Goal: Book appointment/travel/reservation

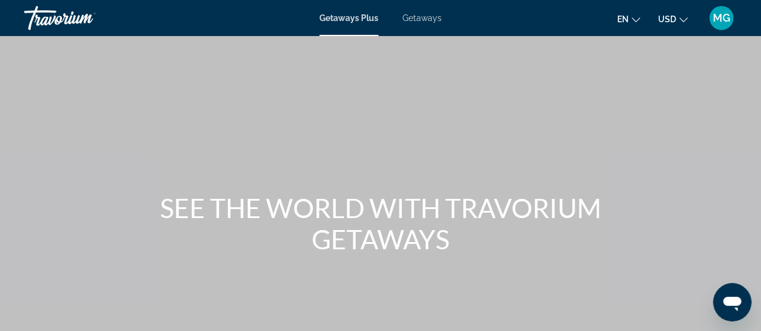
click at [424, 17] on span "Getaways" at bounding box center [421, 18] width 39 height 10
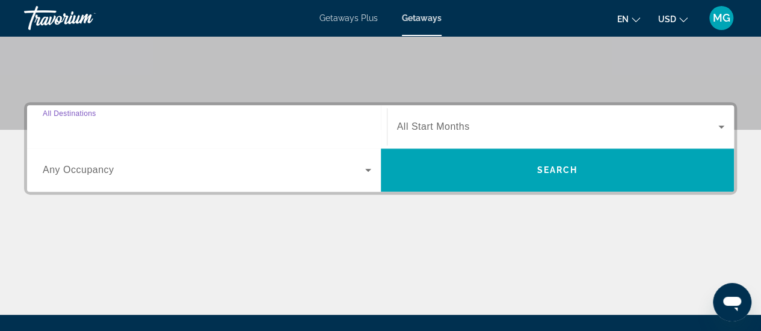
click at [182, 120] on input "Destination All Destinations" at bounding box center [207, 127] width 328 height 14
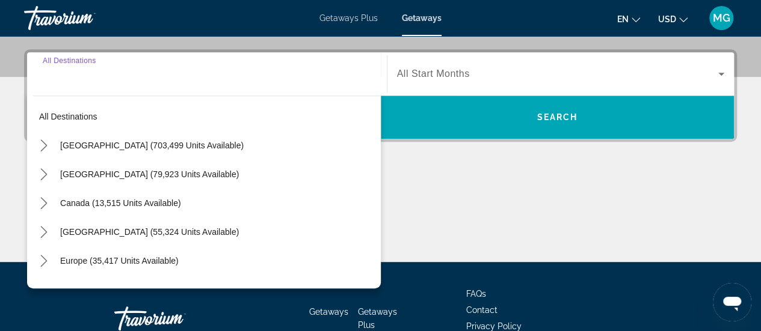
scroll to position [293, 0]
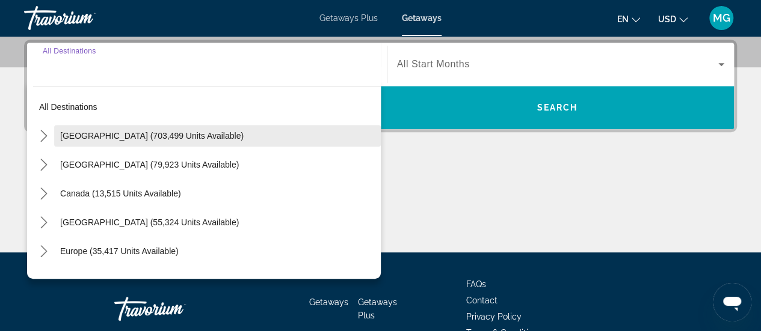
click at [166, 133] on span "[GEOGRAPHIC_DATA] (703,499 units available)" at bounding box center [151, 136] width 183 height 10
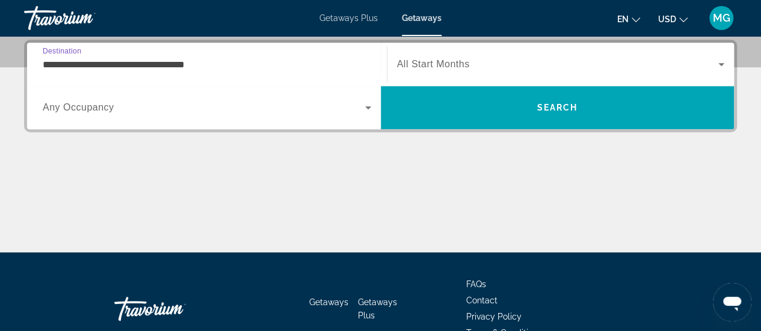
click at [266, 106] on span "Search widget" at bounding box center [204, 107] width 322 height 14
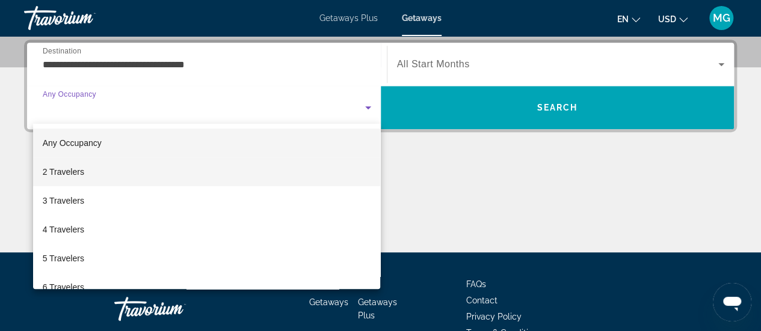
click at [168, 167] on mat-option "2 Travelers" at bounding box center [207, 172] width 348 height 29
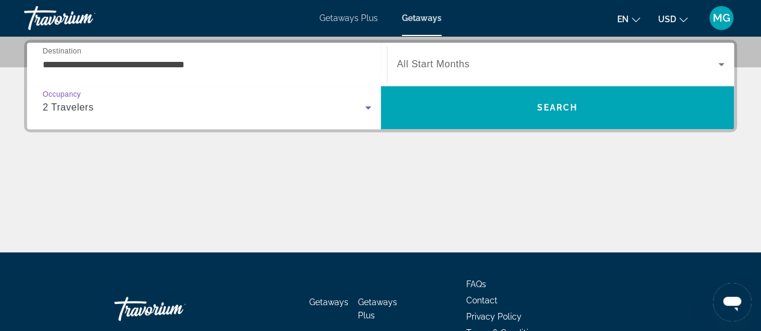
click at [494, 58] on span "Search widget" at bounding box center [558, 64] width 322 height 14
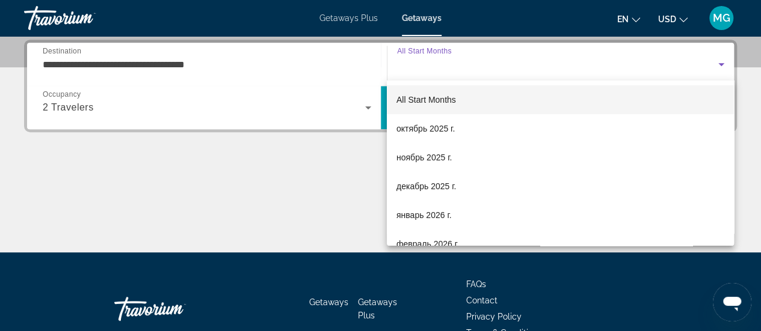
click at [248, 58] on div at bounding box center [380, 165] width 761 height 331
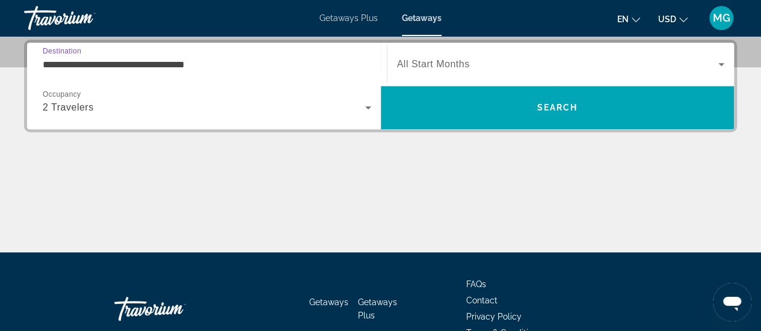
click at [111, 65] on input "**********" at bounding box center [207, 65] width 328 height 14
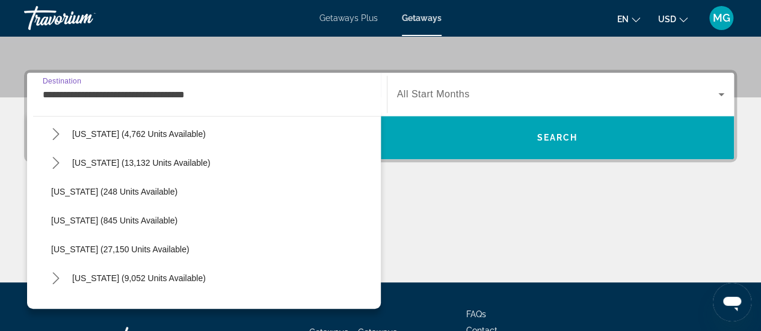
scroll to position [854, 0]
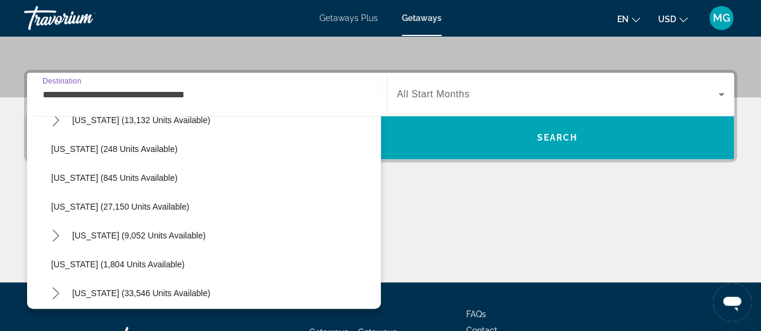
click at [102, 207] on span "[US_STATE] (27,150 units available)" at bounding box center [120, 207] width 138 height 10
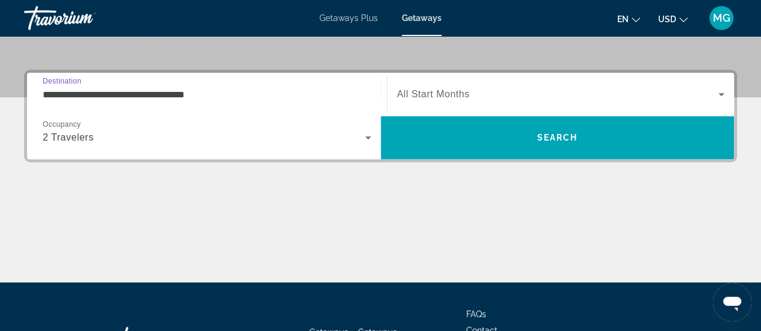
type input "**********"
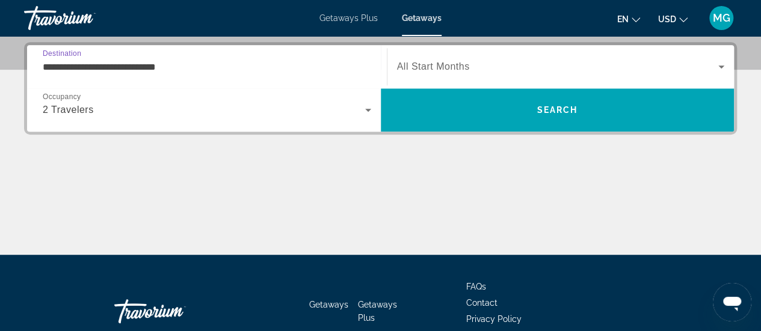
scroll to position [293, 0]
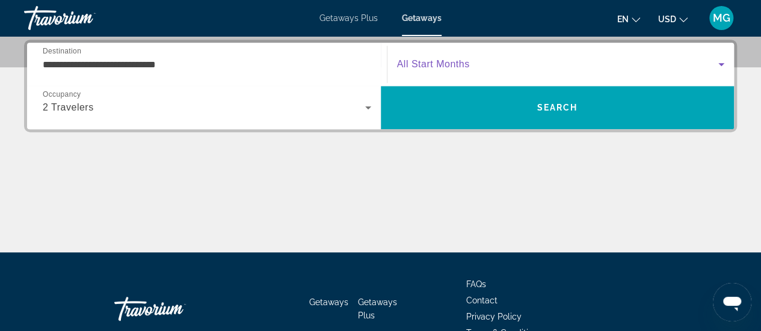
click at [484, 57] on span "Search widget" at bounding box center [558, 64] width 322 height 14
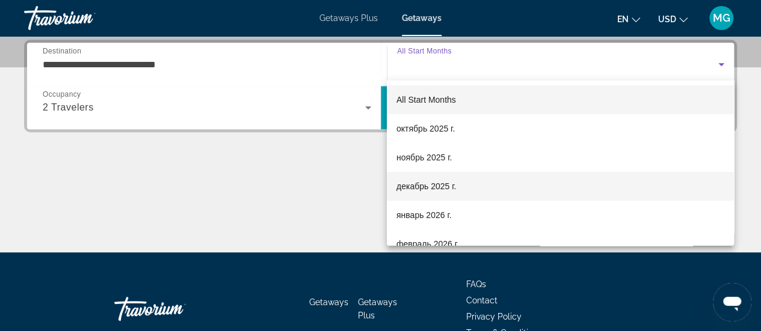
click at [431, 185] on span "декабрь 2025 г." at bounding box center [426, 186] width 60 height 14
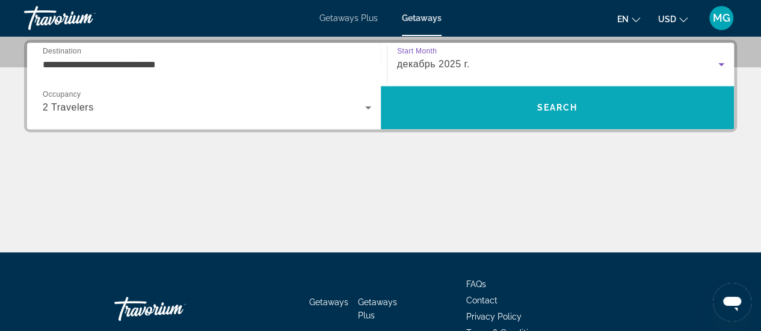
click at [554, 111] on span "Search" at bounding box center [556, 108] width 41 height 10
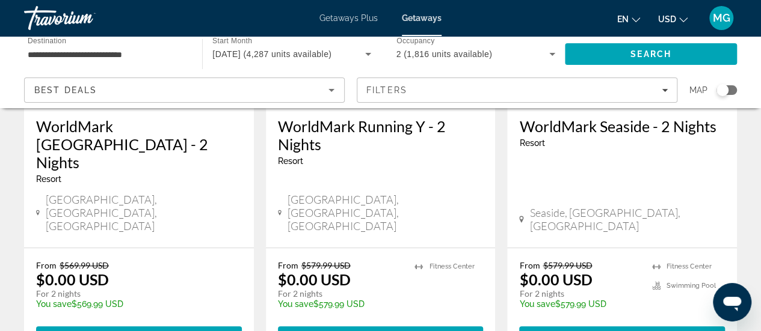
scroll to position [238, 0]
click at [143, 322] on span "Main content" at bounding box center [139, 336] width 206 height 29
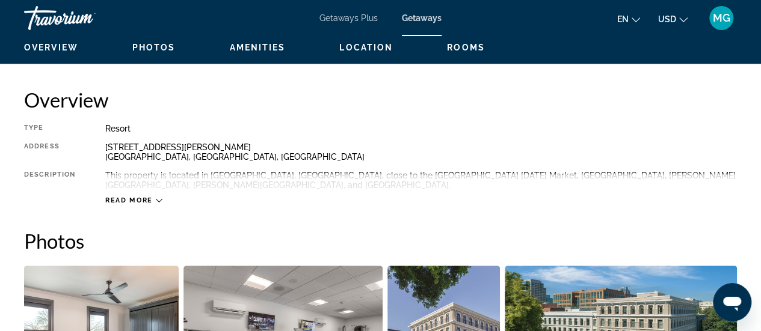
scroll to position [583, 0]
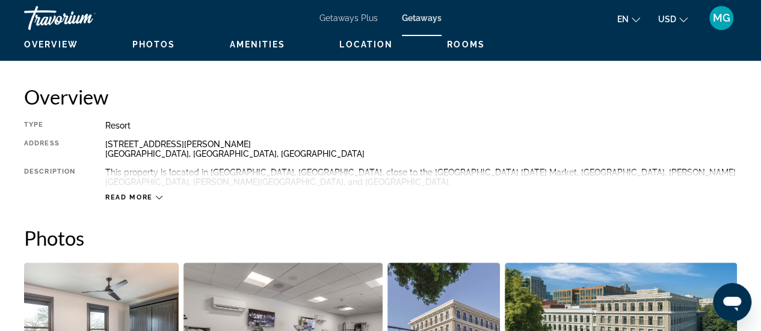
click at [157, 200] on icon "Main content" at bounding box center [159, 197] width 7 height 7
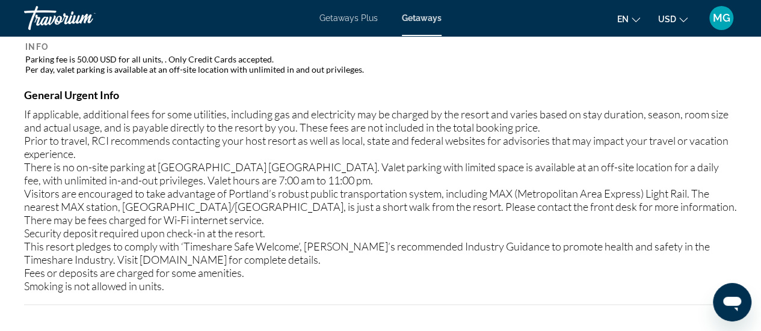
scroll to position [1334, 0]
click at [636, 20] on icon "Change language" at bounding box center [635, 20] width 8 height 8
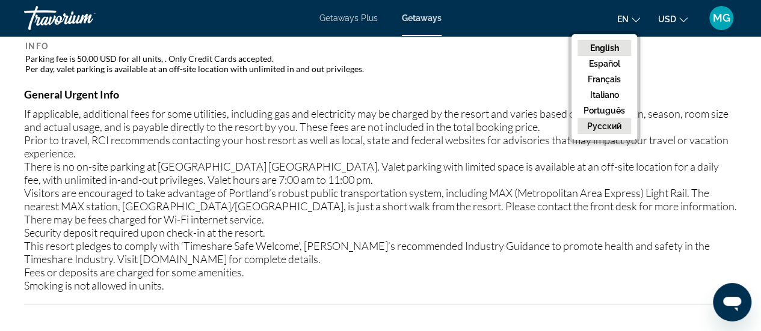
click at [614, 126] on button "русский" at bounding box center [604, 126] width 54 height 16
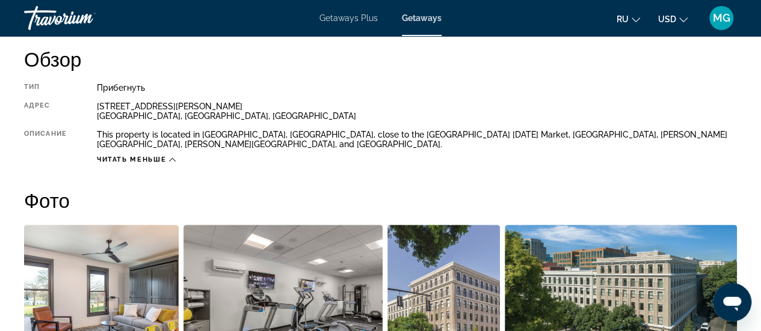
scroll to position [618, 0]
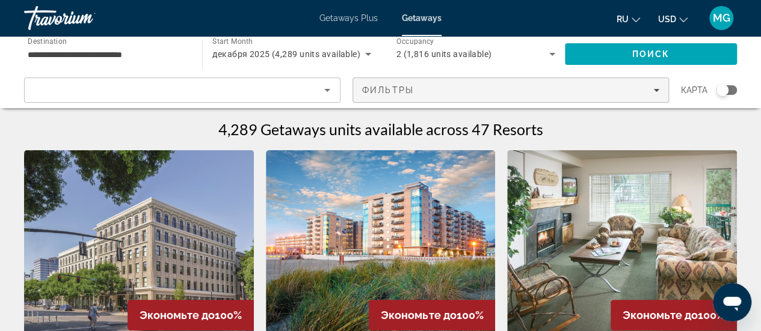
click at [650, 91] on div "Фильтры" at bounding box center [510, 90] width 297 height 10
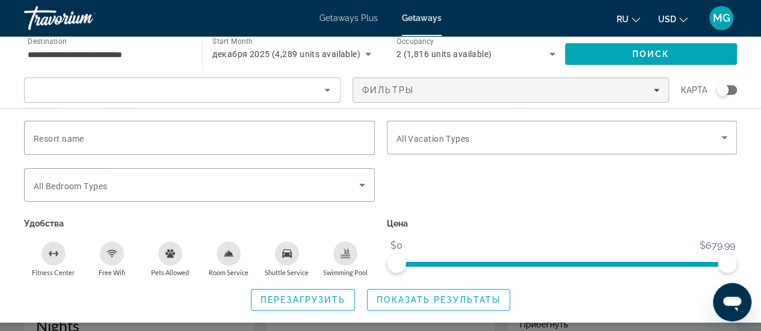
scroll to position [75, 0]
click at [343, 251] on icon "Swimming Pool" at bounding box center [345, 254] width 10 height 10
click at [283, 251] on icon "Shuttle Service" at bounding box center [287, 254] width 10 height 8
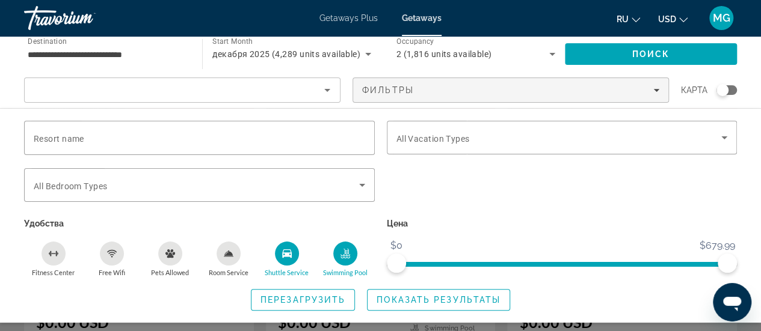
click at [109, 256] on icon "Free Wifi" at bounding box center [112, 254] width 10 height 10
click at [235, 251] on div "Room Service" at bounding box center [228, 254] width 24 height 24
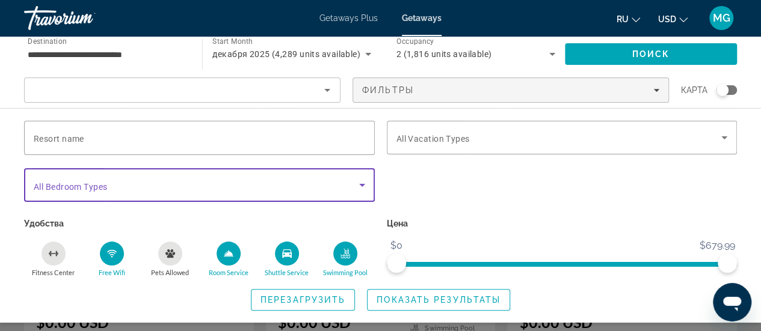
click at [355, 186] on icon "Search widget" at bounding box center [362, 185] width 14 height 14
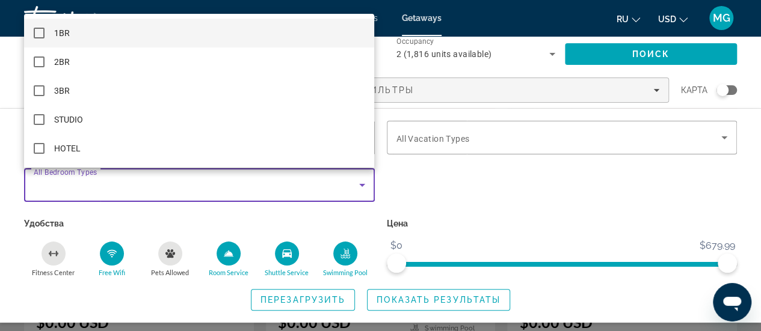
click at [344, 33] on mat-option "1BR" at bounding box center [199, 33] width 350 height 29
click at [521, 141] on div at bounding box center [380, 165] width 761 height 331
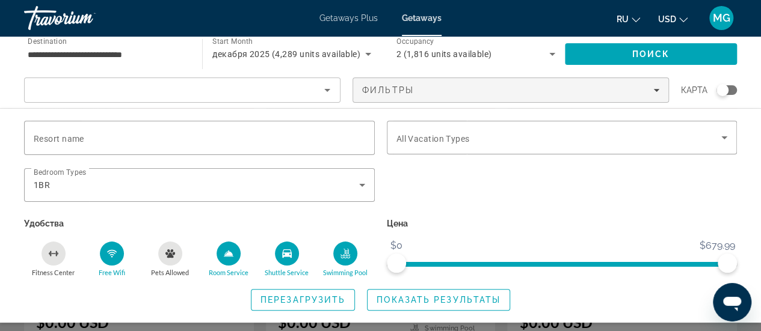
click at [521, 141] on span "Search widget" at bounding box center [558, 137] width 325 height 14
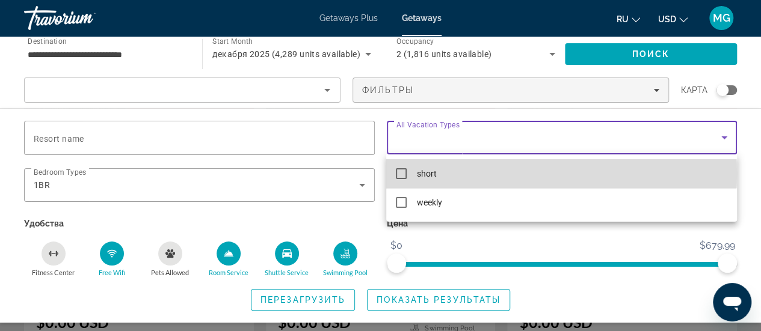
click at [497, 174] on mat-option "short" at bounding box center [561, 173] width 350 height 29
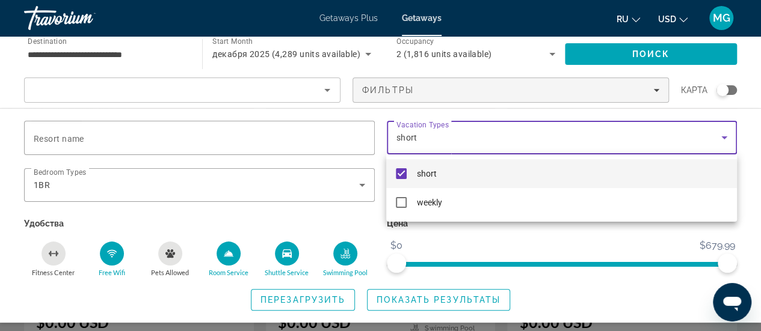
click at [447, 244] on div at bounding box center [380, 165] width 761 height 331
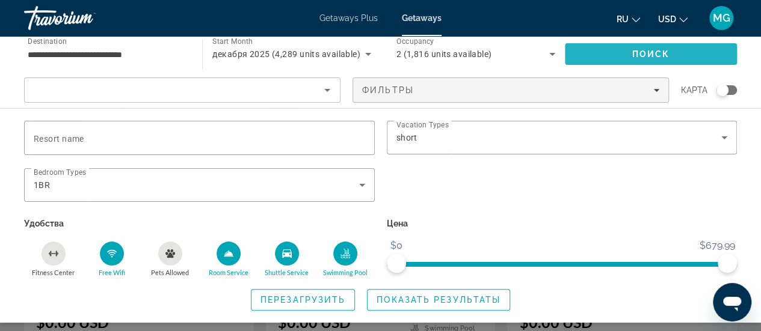
click at [660, 54] on span "Поиск" at bounding box center [651, 54] width 38 height 10
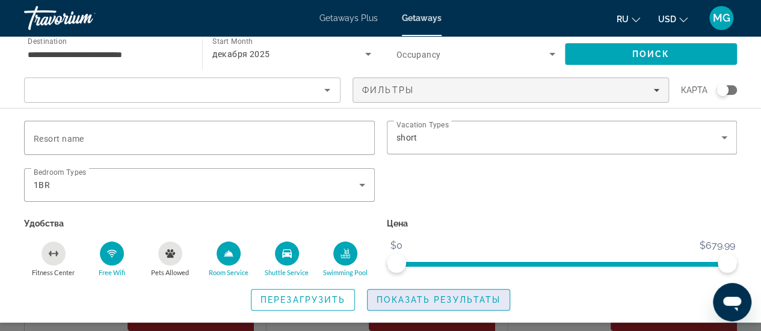
click at [434, 295] on span "Показать результаты" at bounding box center [438, 300] width 124 height 10
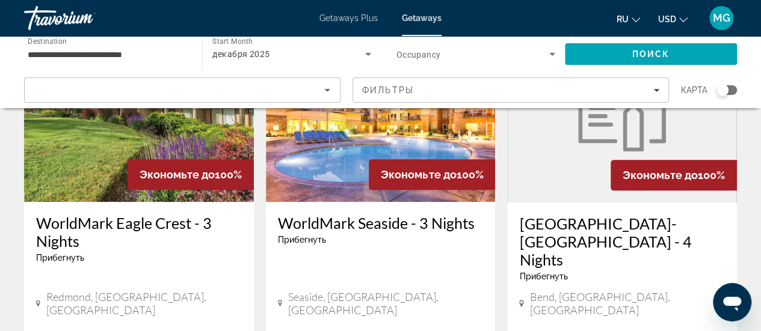
scroll to position [638, 0]
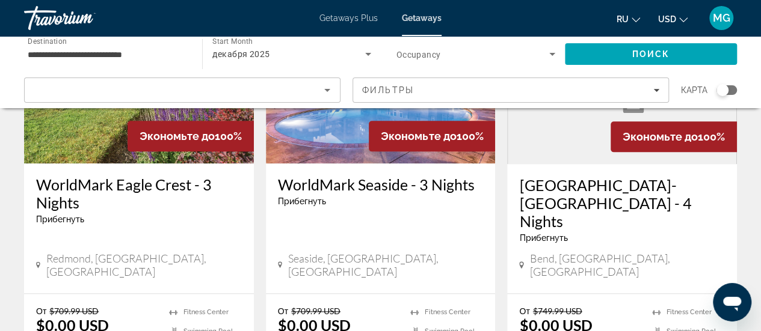
click at [573, 252] on div "Bend, [GEOGRAPHIC_DATA], [GEOGRAPHIC_DATA]" at bounding box center [622, 266] width 206 height 29
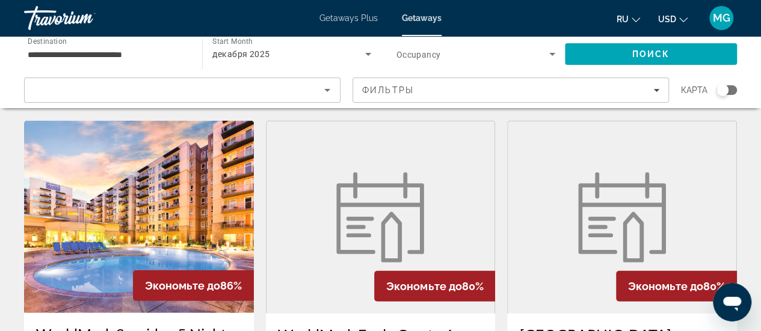
scroll to position [1405, 0]
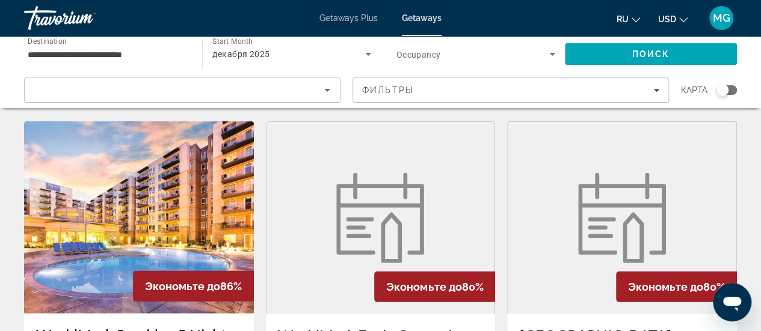
click at [732, 88] on div "Search widget" at bounding box center [726, 90] width 20 height 10
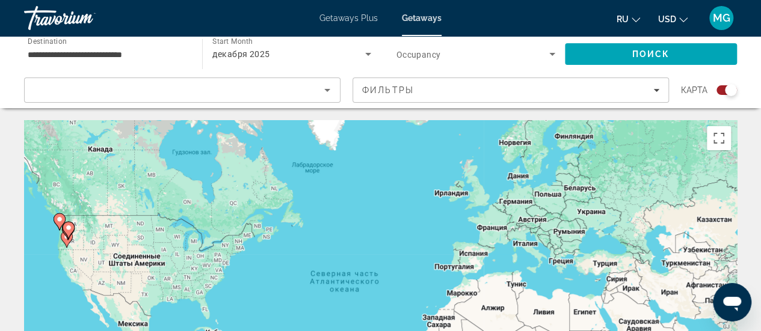
scroll to position [54, 0]
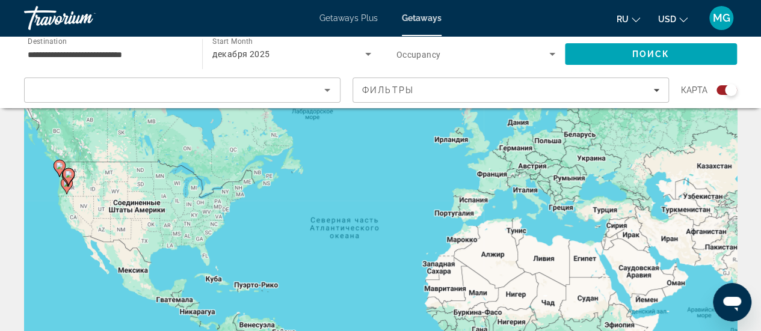
click at [61, 185] on icon "Main content" at bounding box center [67, 185] width 12 height 17
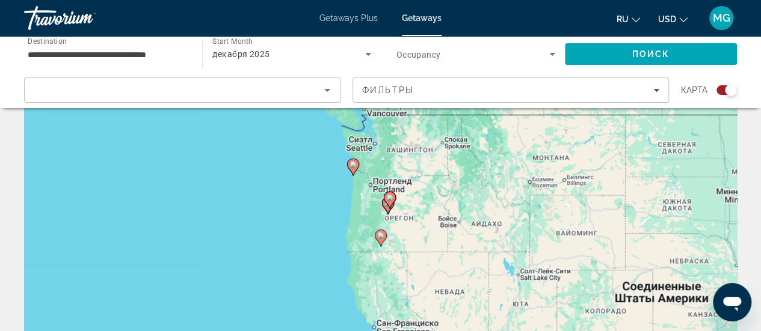
click at [387, 203] on icon "Main content" at bounding box center [390, 200] width 12 height 17
type input "**********"
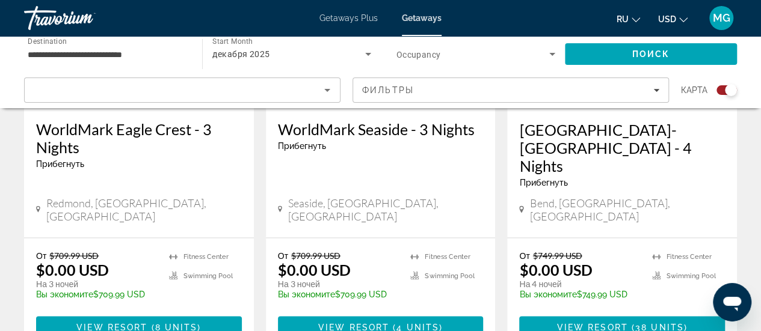
scroll to position [1069, 0]
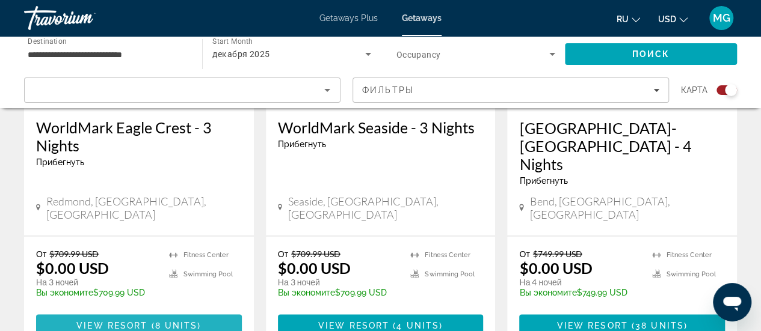
click at [132, 321] on span "View Resort" at bounding box center [111, 326] width 71 height 10
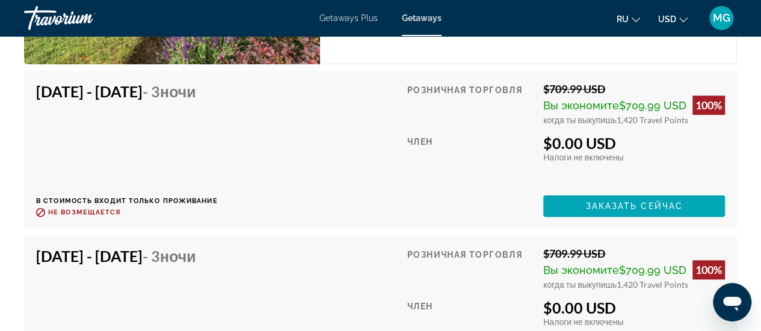
scroll to position [2734, 0]
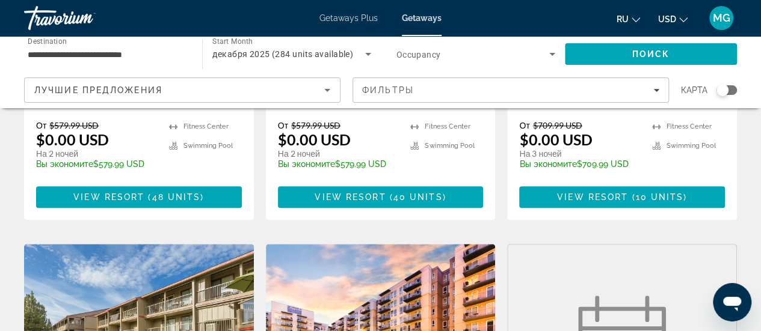
scroll to position [373, 0]
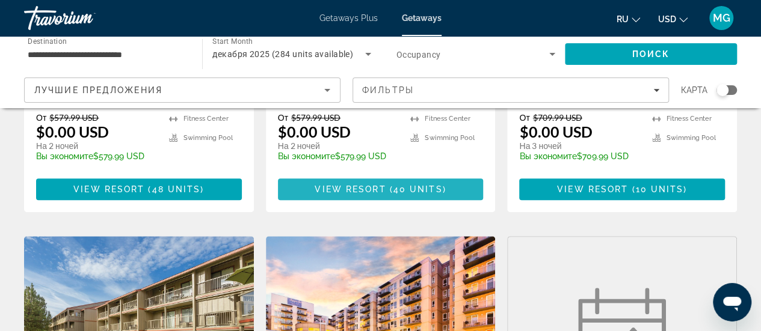
click at [399, 175] on span "Main content" at bounding box center [381, 189] width 206 height 29
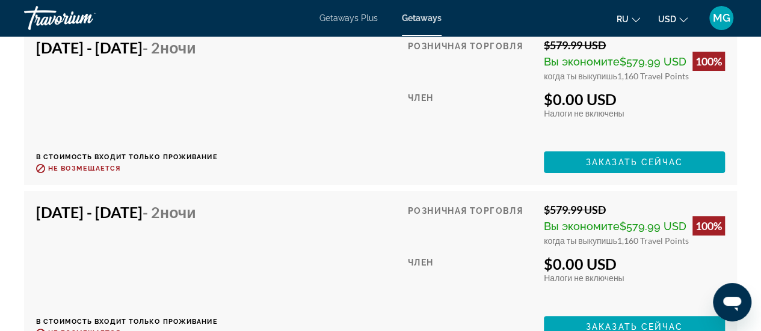
scroll to position [2255, 0]
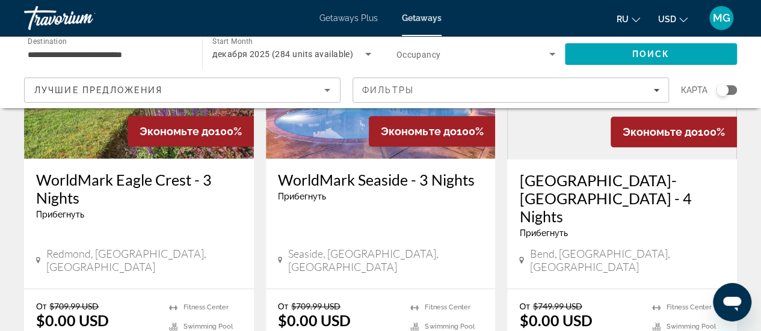
scroll to position [644, 0]
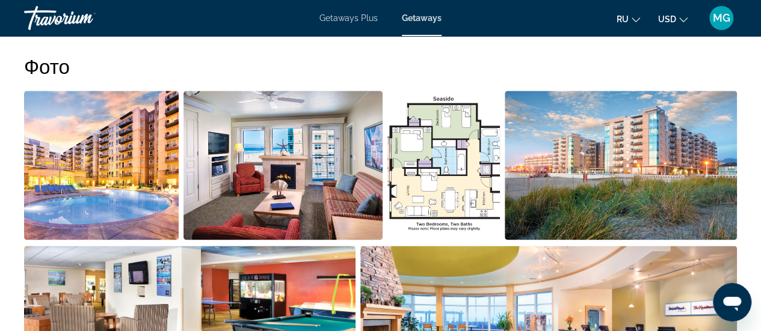
scroll to position [764, 0]
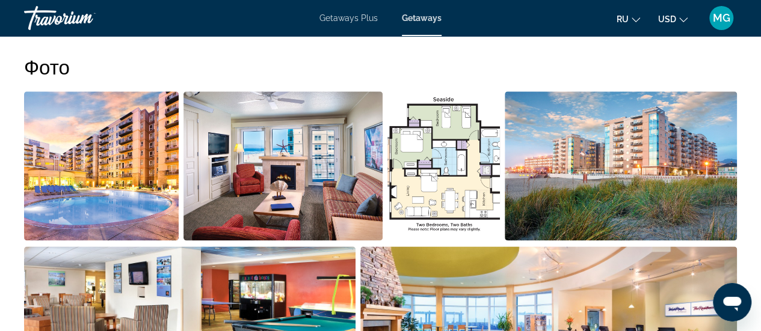
click at [434, 162] on img "Open full-screen image slider" at bounding box center [443, 165] width 112 height 149
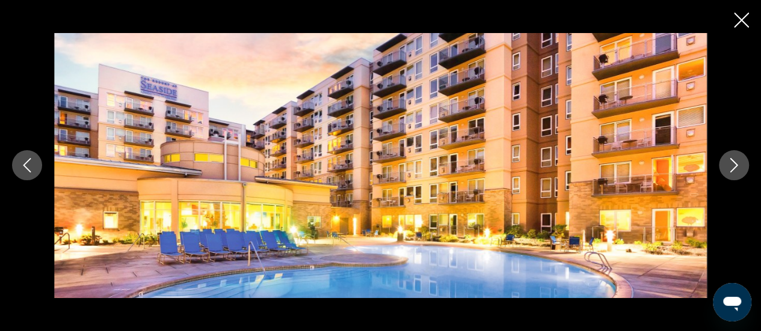
click at [730, 162] on icon "Next image" at bounding box center [733, 165] width 14 height 14
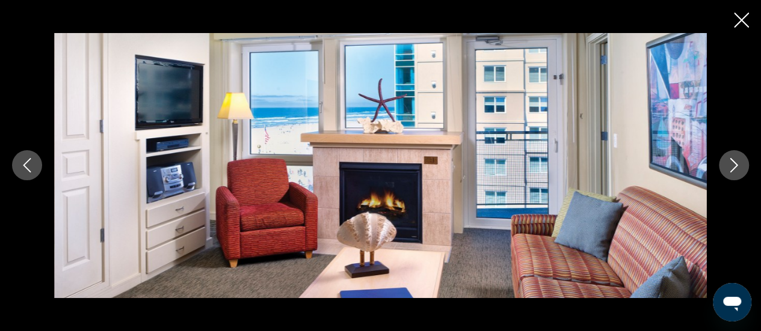
click at [730, 162] on icon "Next image" at bounding box center [733, 165] width 14 height 14
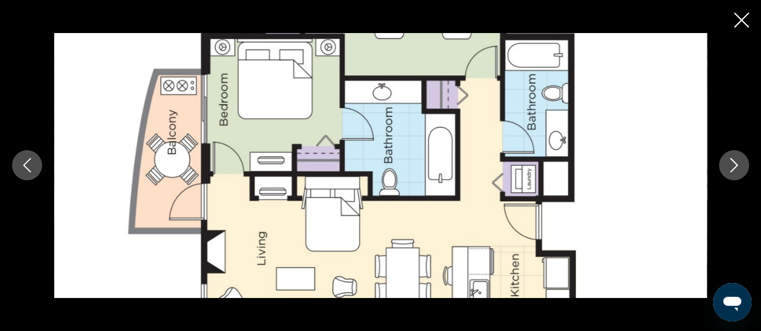
scroll to position [750, 0]
click at [720, 163] on button "Next image" at bounding box center [734, 165] width 30 height 30
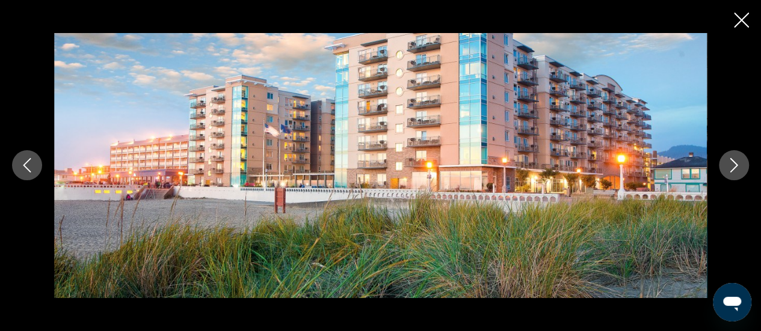
click at [720, 163] on button "Next image" at bounding box center [734, 165] width 30 height 30
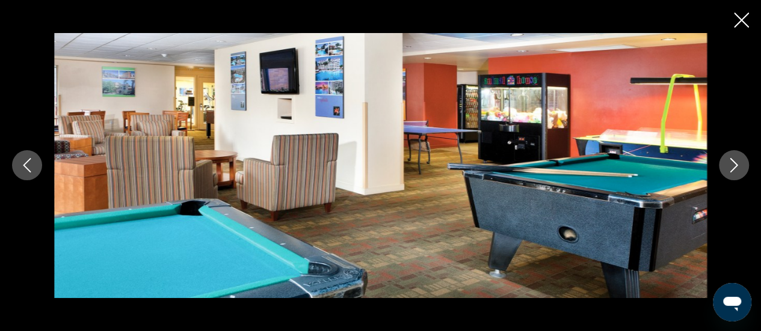
click at [720, 163] on button "Next image" at bounding box center [734, 165] width 30 height 30
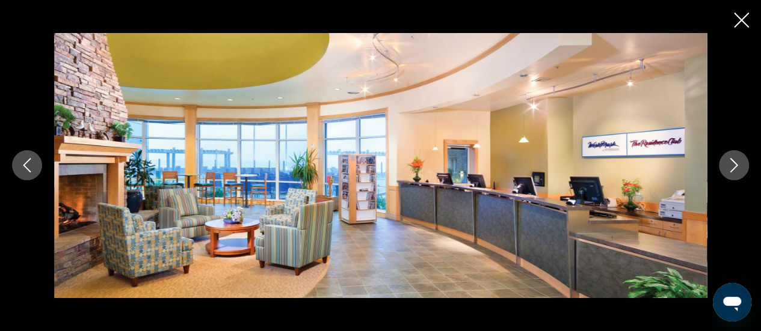
click at [732, 167] on icon "Next image" at bounding box center [733, 165] width 14 height 14
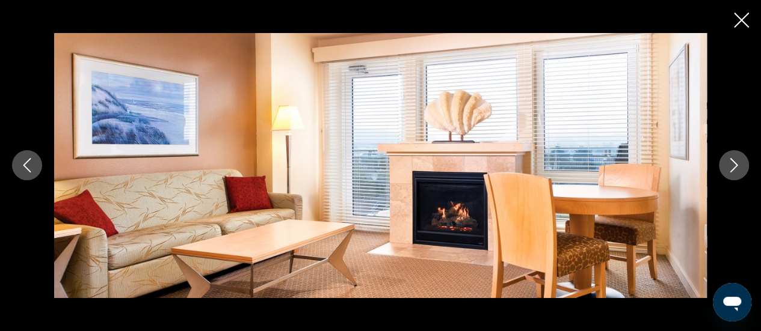
click at [732, 167] on icon "Next image" at bounding box center [733, 165] width 14 height 14
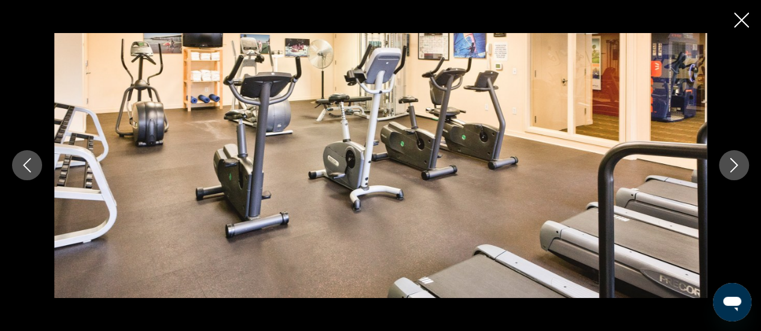
click at [732, 168] on icon "Next image" at bounding box center [733, 165] width 14 height 14
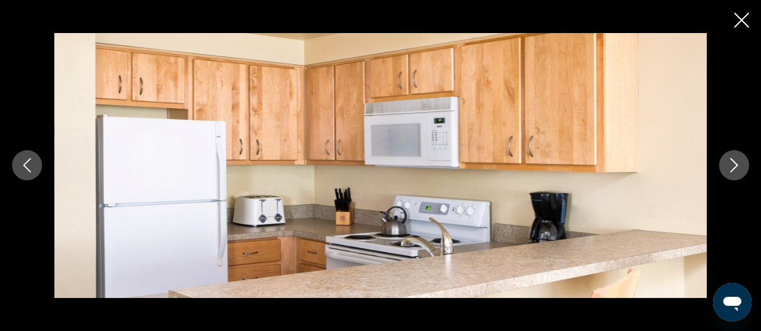
click at [732, 168] on icon "Next image" at bounding box center [733, 165] width 14 height 14
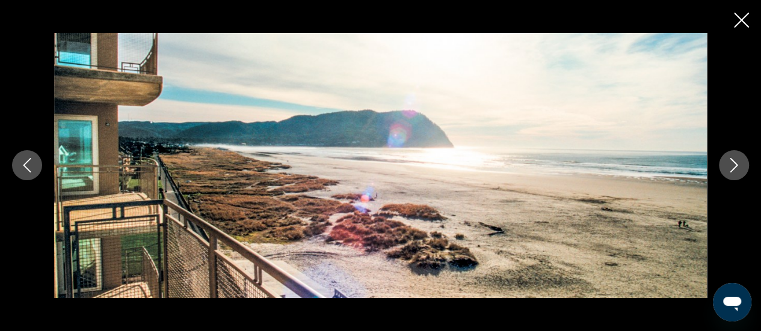
click at [40, 162] on button "Previous image" at bounding box center [27, 165] width 30 height 30
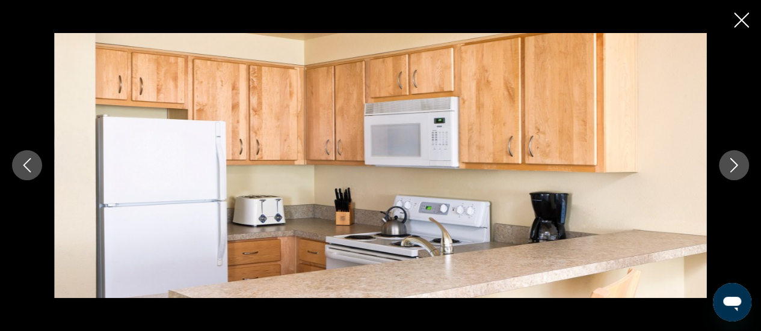
click at [730, 164] on icon "Next image" at bounding box center [733, 165] width 14 height 14
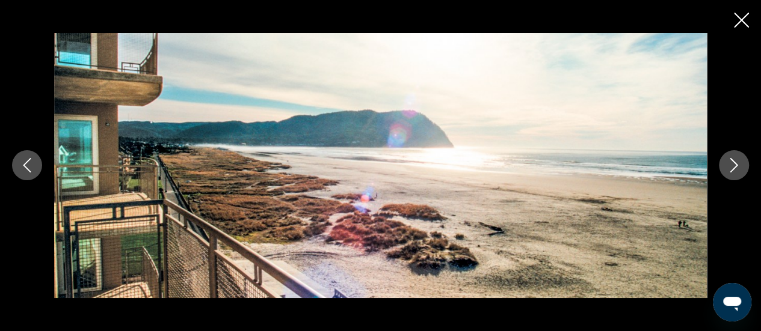
click at [730, 164] on icon "Next image" at bounding box center [733, 165] width 14 height 14
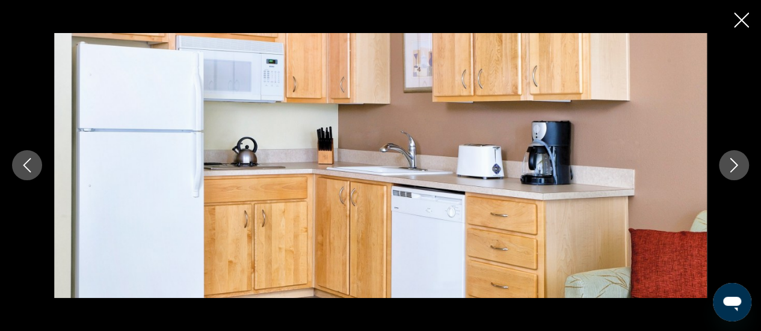
click at [730, 164] on icon "Next image" at bounding box center [733, 165] width 14 height 14
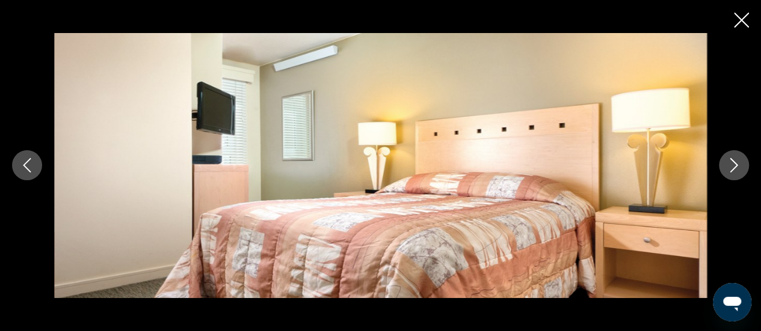
click at [730, 164] on icon "Next image" at bounding box center [733, 165] width 14 height 14
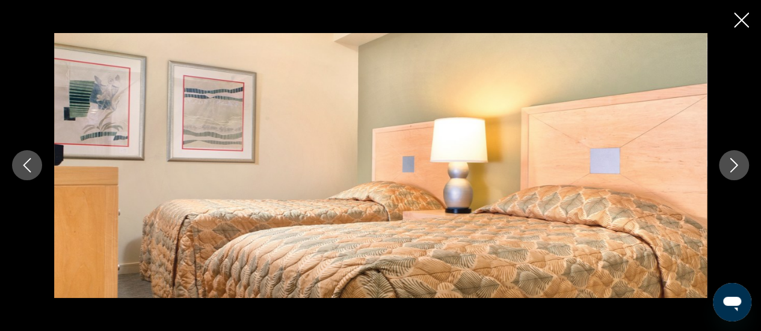
click at [730, 164] on icon "Next image" at bounding box center [733, 165] width 14 height 14
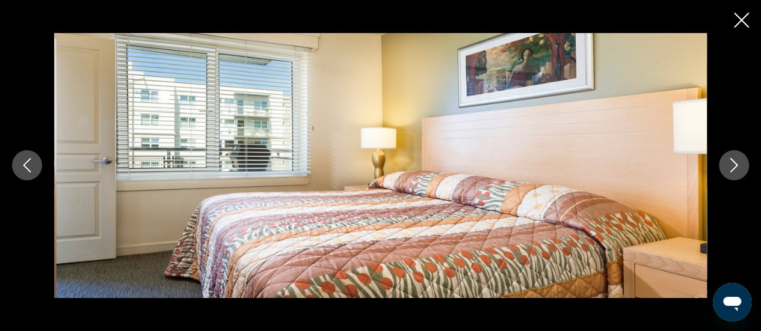
click at [730, 164] on icon "Next image" at bounding box center [733, 165] width 14 height 14
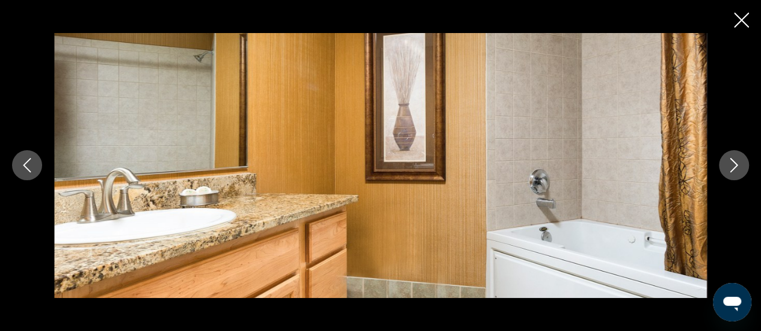
click at [730, 164] on icon "Next image" at bounding box center [733, 165] width 14 height 14
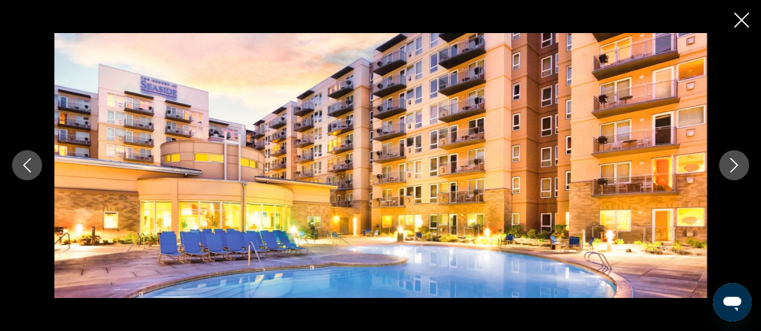
click at [731, 170] on icon "Next image" at bounding box center [733, 165] width 14 height 14
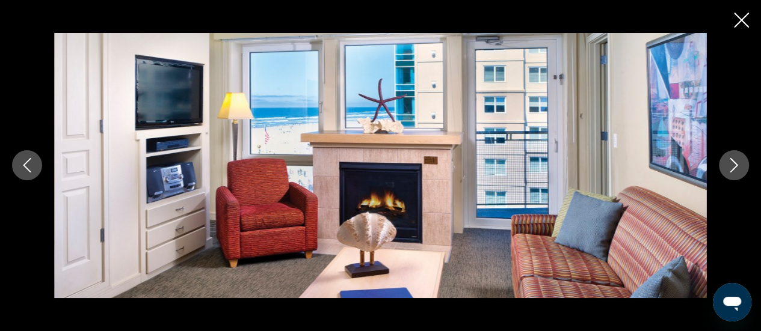
click at [741, 23] on icon "Close slideshow" at bounding box center [741, 20] width 15 height 15
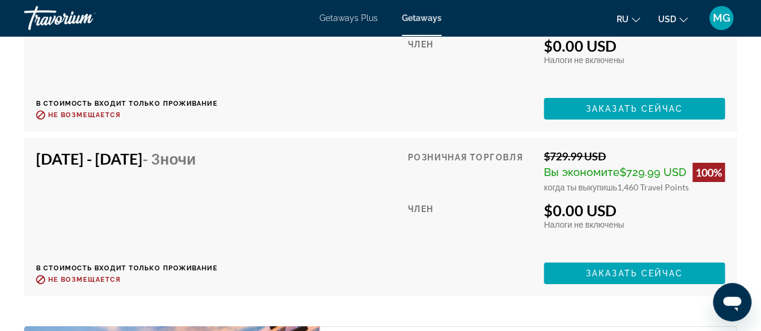
scroll to position [4324, 0]
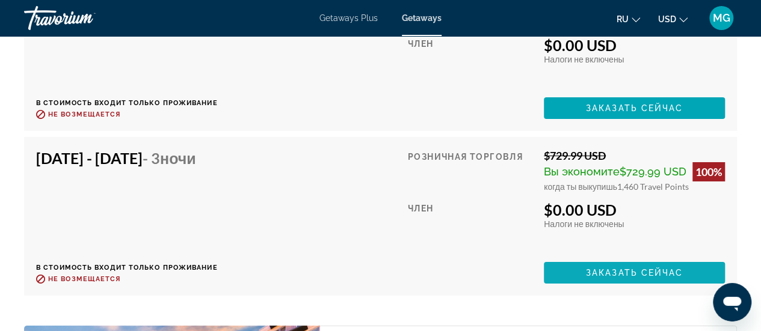
click at [628, 272] on span "Заказать сейчас" at bounding box center [634, 273] width 97 height 10
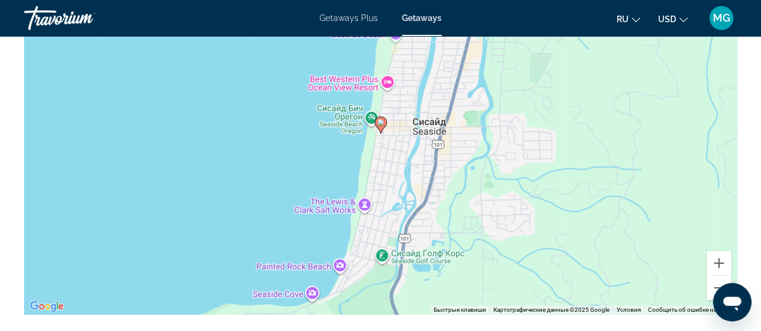
scroll to position [2289, 0]
click at [712, 283] on button "Уменьшить" at bounding box center [719, 287] width 24 height 24
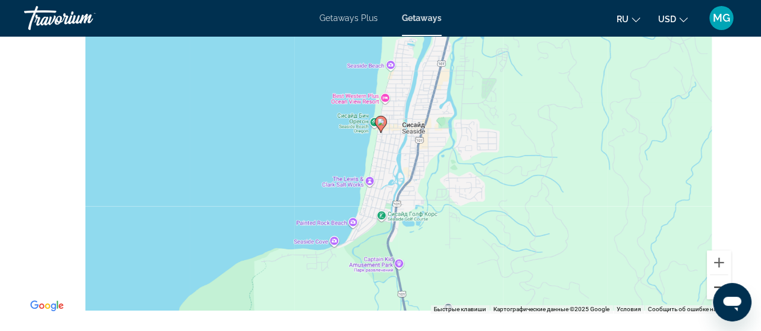
click at [712, 283] on button "Уменьшить" at bounding box center [719, 287] width 24 height 24
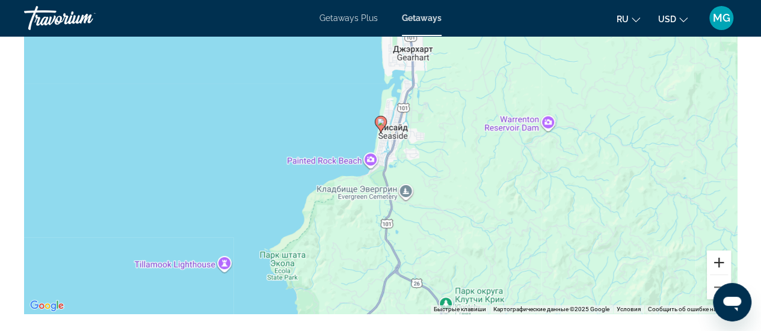
click at [716, 262] on button "Увеличить" at bounding box center [719, 263] width 24 height 24
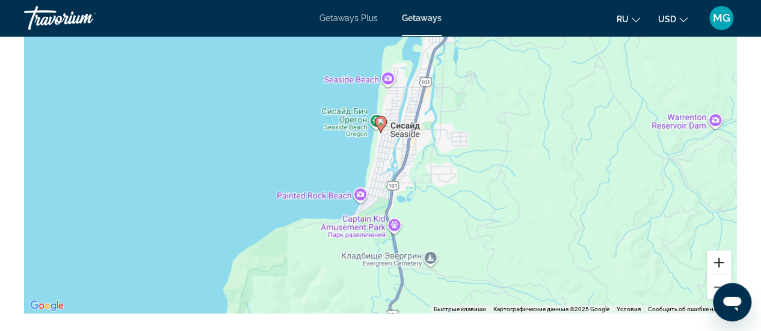
click at [716, 262] on button "Увеличить" at bounding box center [719, 263] width 24 height 24
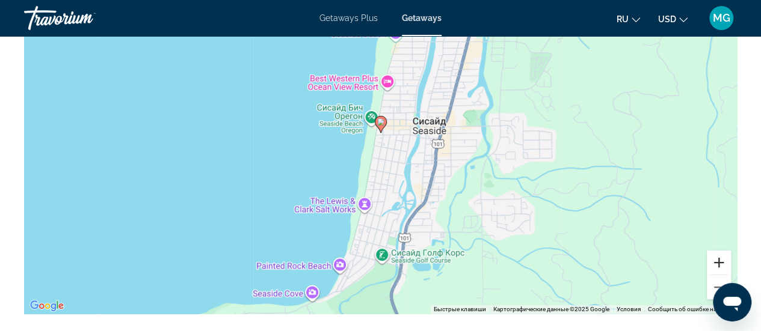
click at [716, 262] on button "Увеличить" at bounding box center [719, 263] width 24 height 24
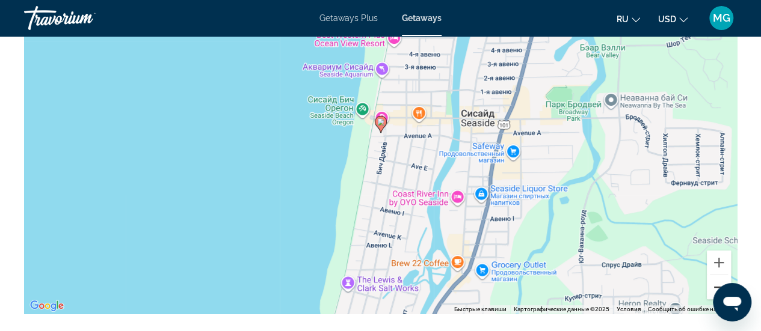
click at [714, 286] on button "Уменьшить" at bounding box center [719, 287] width 24 height 24
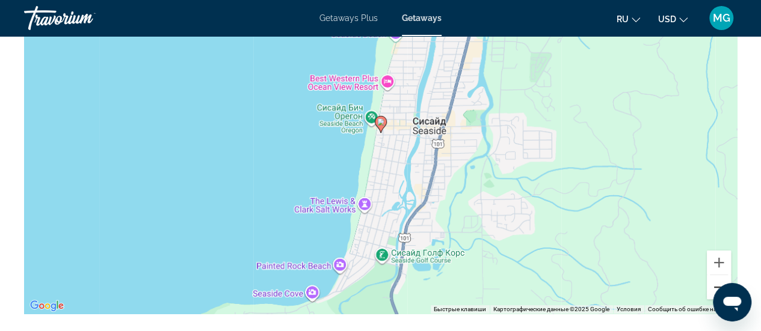
click at [711, 281] on button "Уменьшить" at bounding box center [719, 287] width 24 height 24
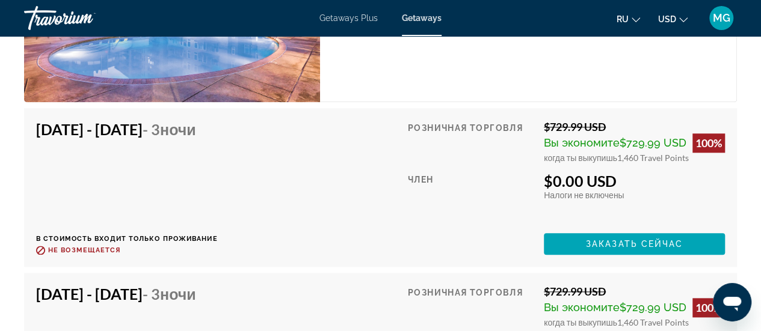
scroll to position [2870, 0]
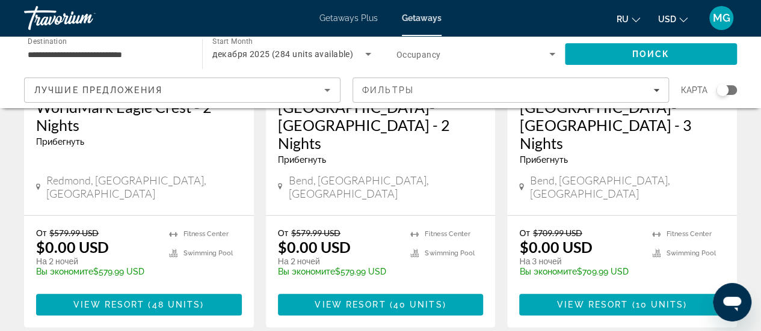
scroll to position [254, 0]
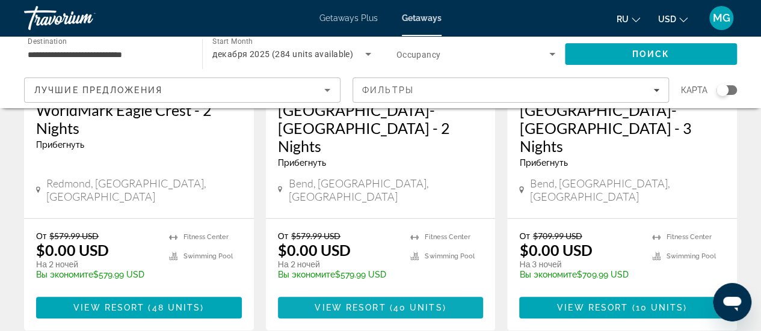
click at [364, 303] on span "View Resort" at bounding box center [349, 308] width 71 height 10
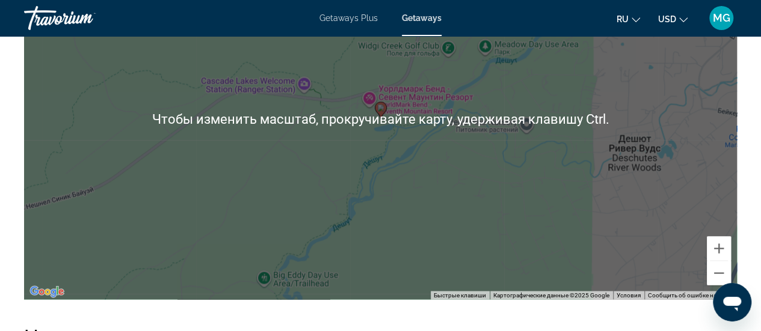
scroll to position [1052, 0]
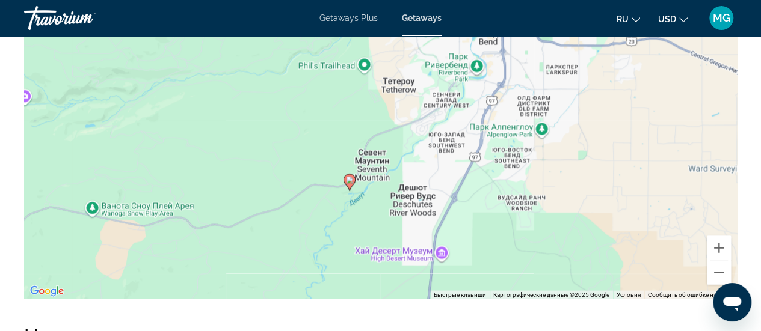
click at [339, 215] on div "Чтобы активировать перетаскивание с помощью клавиатуры, нажмите Alt + Ввод. Пос…" at bounding box center [380, 118] width 713 height 361
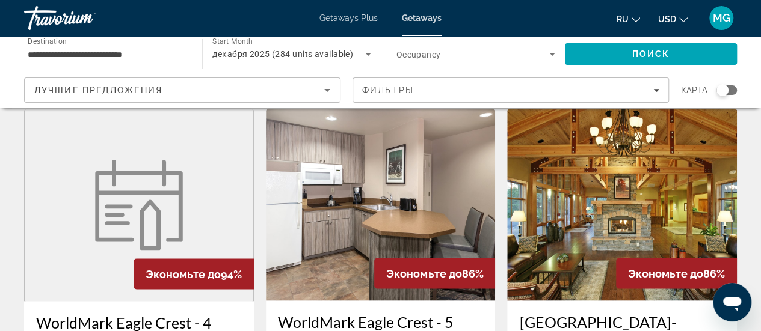
scroll to position [960, 0]
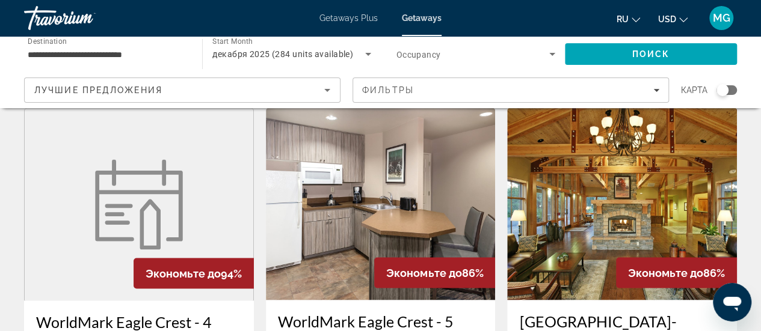
click at [720, 88] on div "Search widget" at bounding box center [722, 90] width 12 height 12
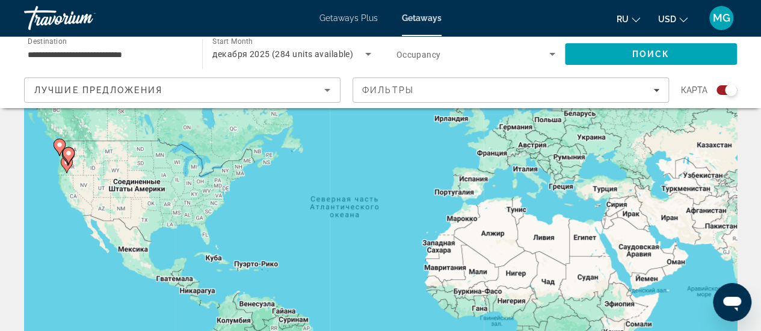
scroll to position [20, 0]
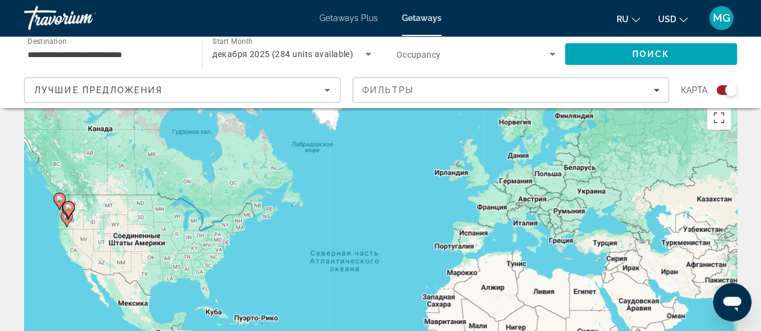
click at [67, 217] on gmp-advanced-marker "Main content" at bounding box center [69, 210] width 12 height 18
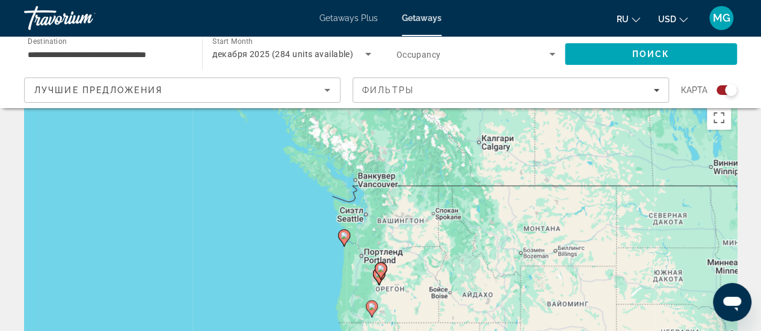
click at [391, 274] on div "Чтобы активировать перетаскивание с помощью клавиатуры, нажмите Alt + Ввод. Пос…" at bounding box center [380, 280] width 713 height 361
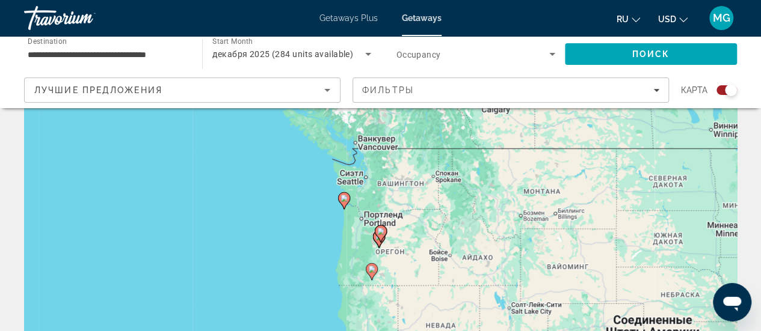
scroll to position [59, 0]
click at [391, 274] on div "Чтобы активировать перетаскивание с помощью клавиатуры, нажмите Alt + Ввод. Пос…" at bounding box center [380, 241] width 713 height 361
click at [369, 217] on div "Чтобы активировать перетаскивание с помощью клавиатуры, нажмите Alt + Ввод. Пос…" at bounding box center [380, 241] width 713 height 361
click at [339, 194] on icon "Main content" at bounding box center [343, 200] width 11 height 16
type input "**********"
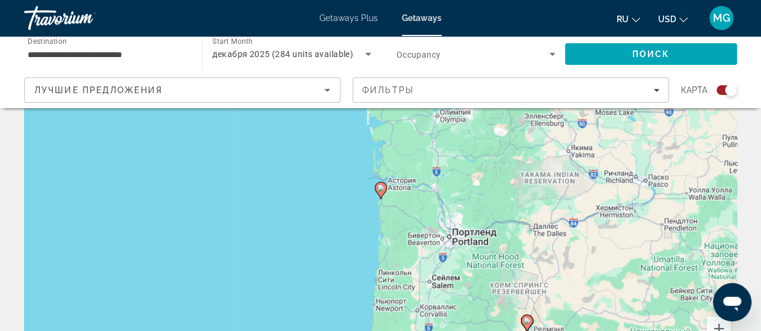
scroll to position [100, 0]
click at [382, 193] on icon "Main content" at bounding box center [380, 192] width 11 height 16
